Goal: Information Seeking & Learning: Learn about a topic

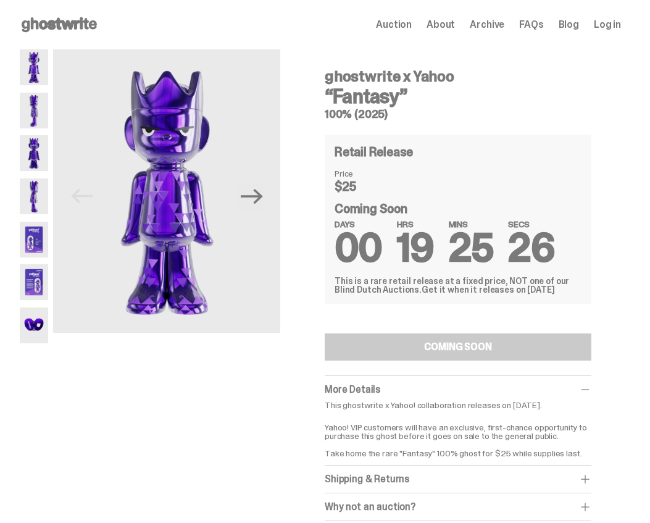
click at [33, 121] on img at bounding box center [34, 111] width 28 height 36
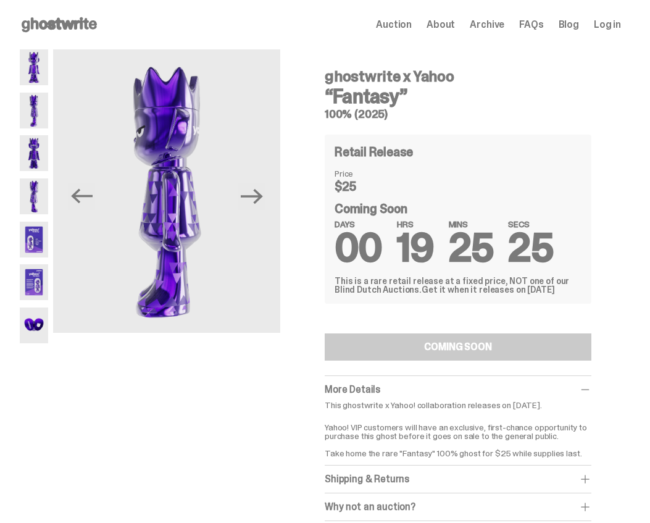
click at [266, 201] on button "Next" at bounding box center [251, 196] width 27 height 27
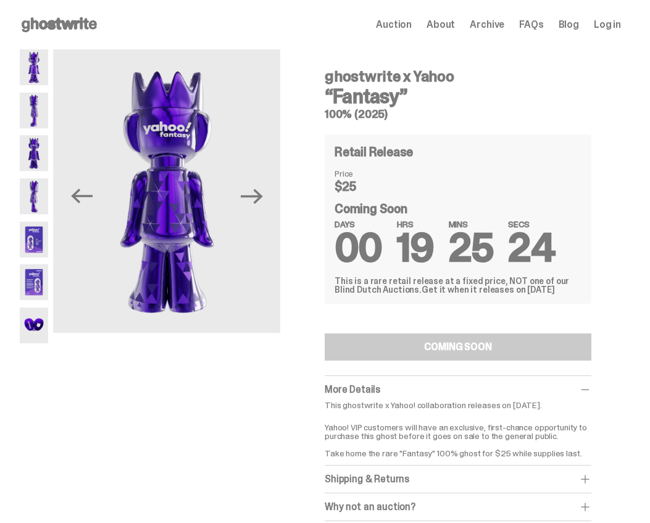
click at [262, 203] on icon "Next" at bounding box center [252, 196] width 22 height 22
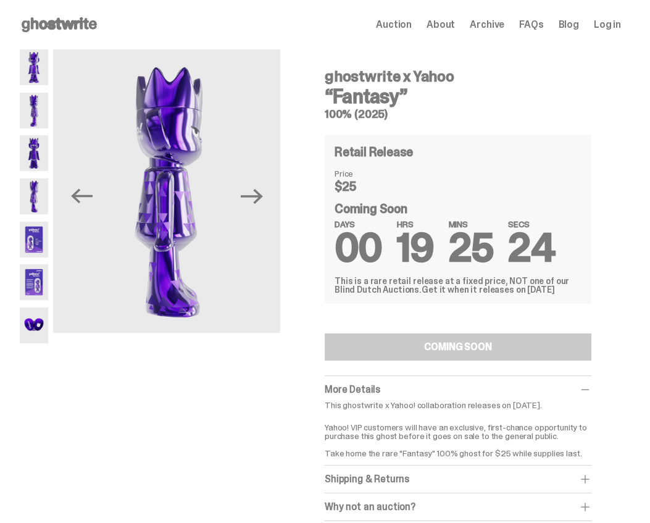
click at [262, 203] on icon "Next" at bounding box center [252, 196] width 22 height 22
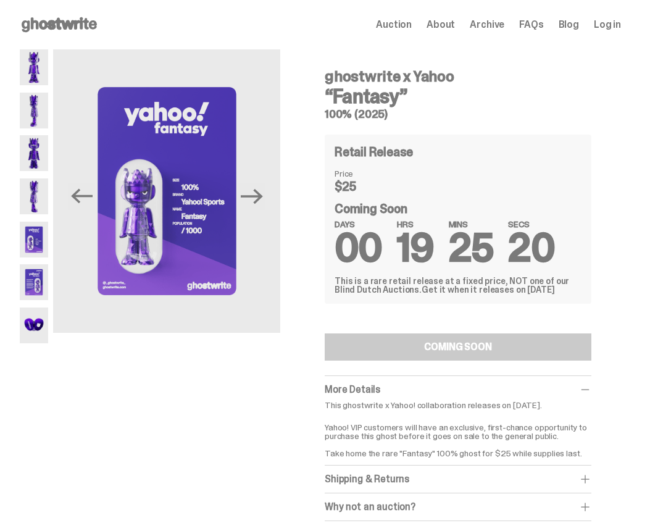
click at [266, 193] on button "Next" at bounding box center [251, 196] width 27 height 27
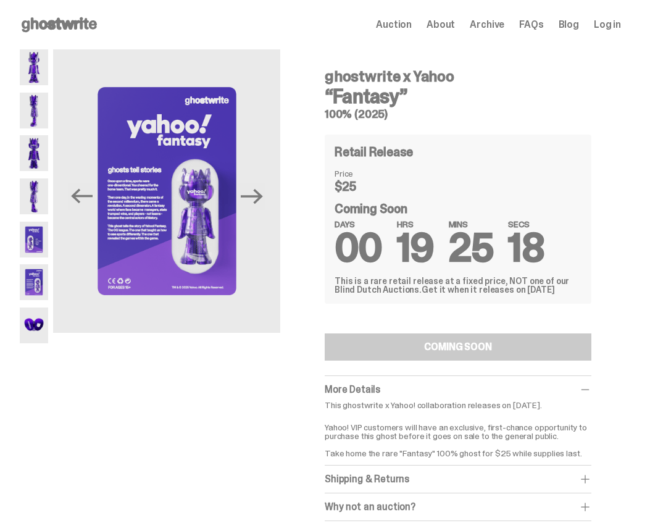
click at [262, 197] on icon "Next" at bounding box center [252, 196] width 22 height 15
